Goal: Browse casually

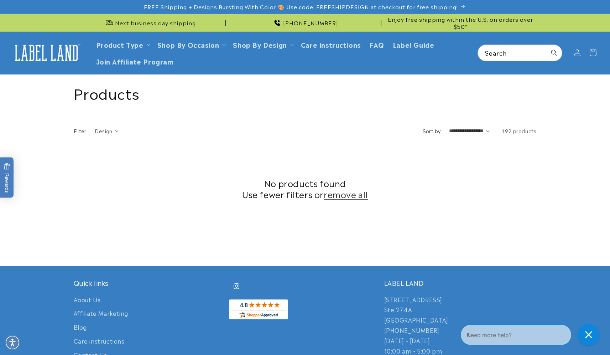
scroll to position [193, 0]
